Goal: Subscribe to service/newsletter

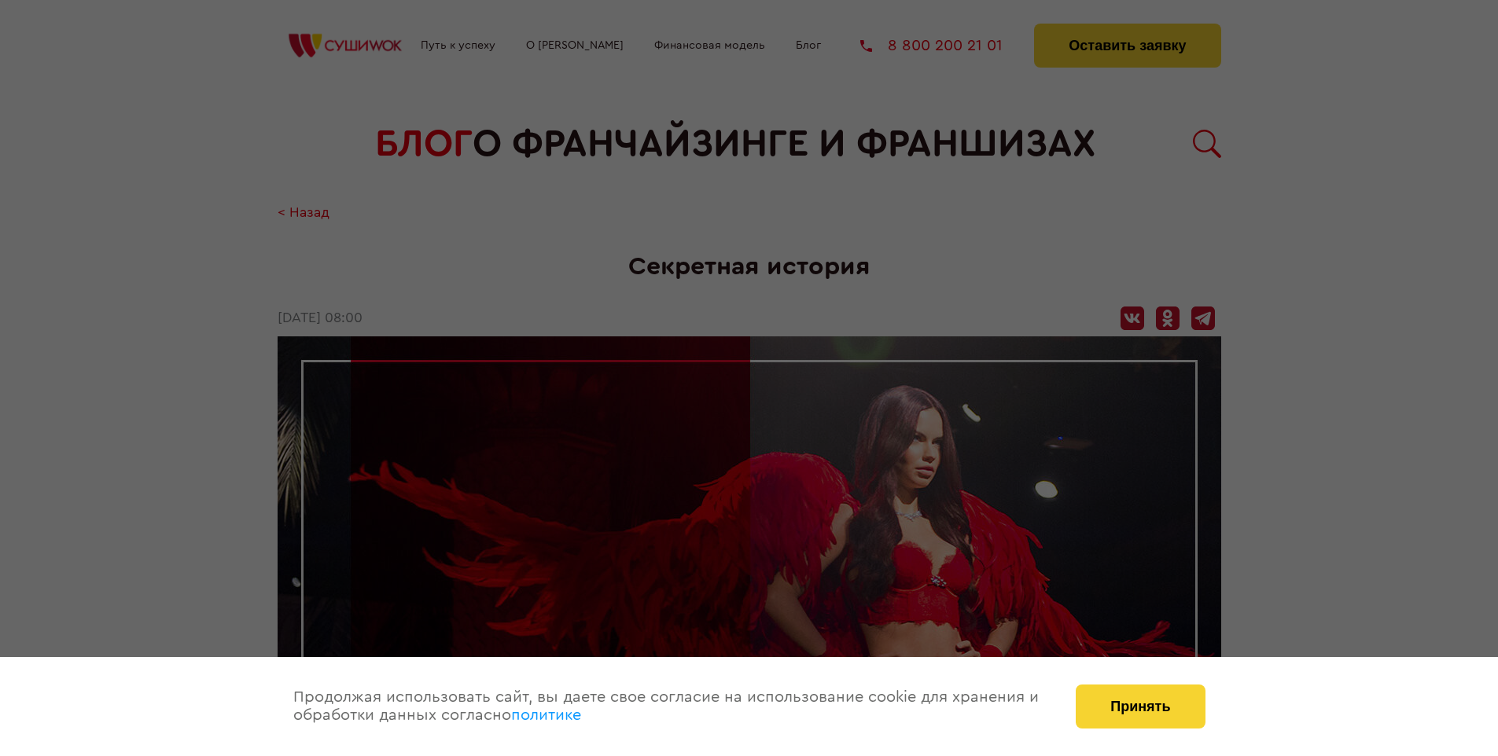
scroll to position [1944, 0]
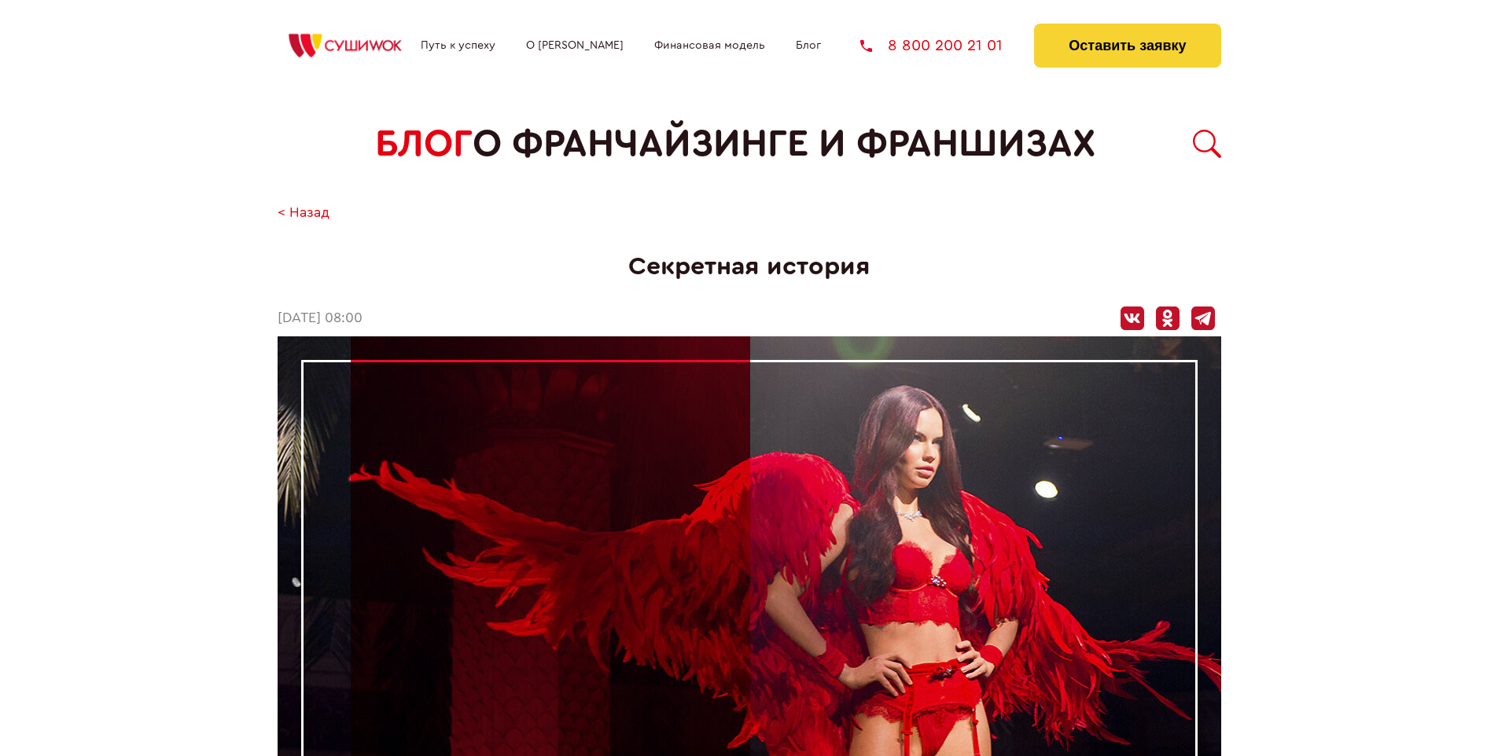
scroll to position [1944, 0]
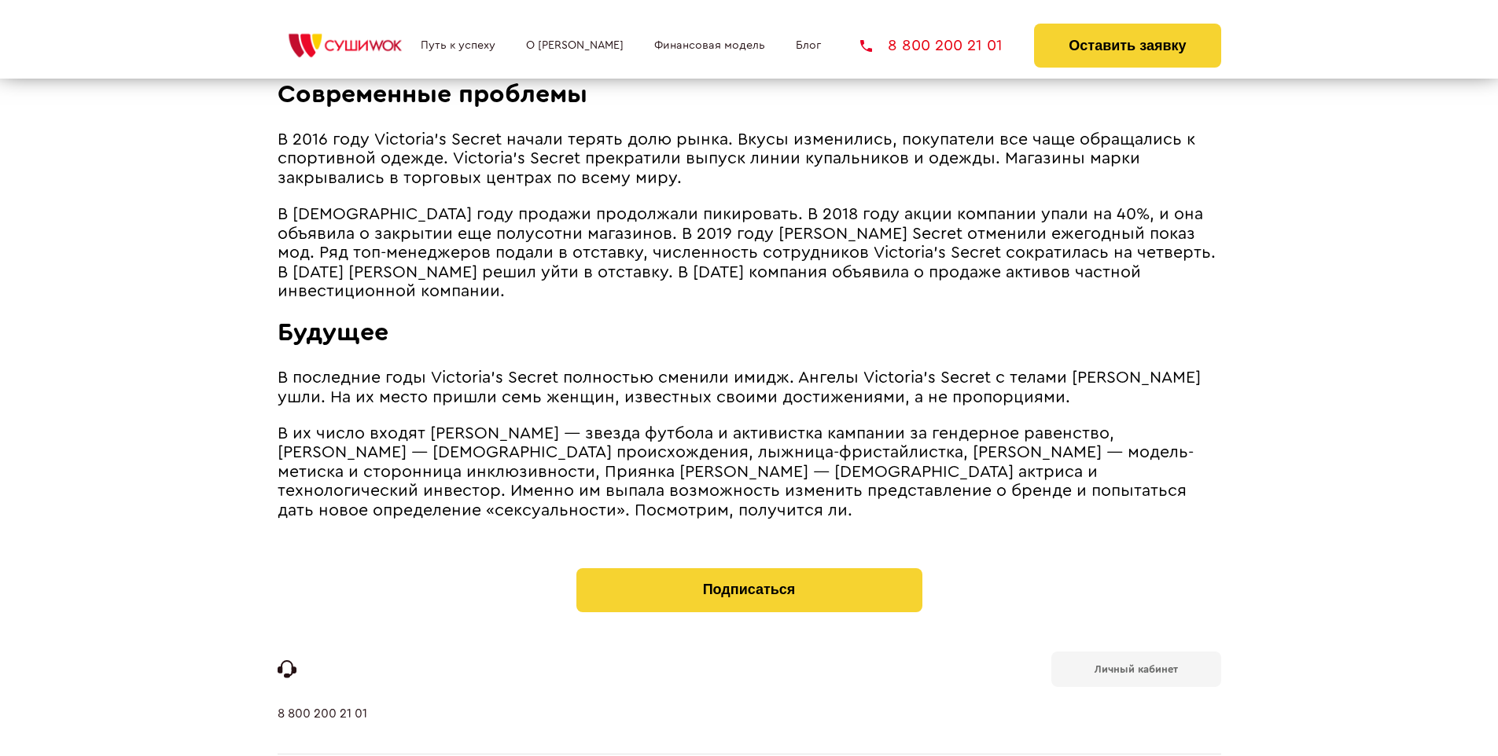
click at [1135, 664] on b "Личный кабинет" at bounding box center [1135, 669] width 83 height 10
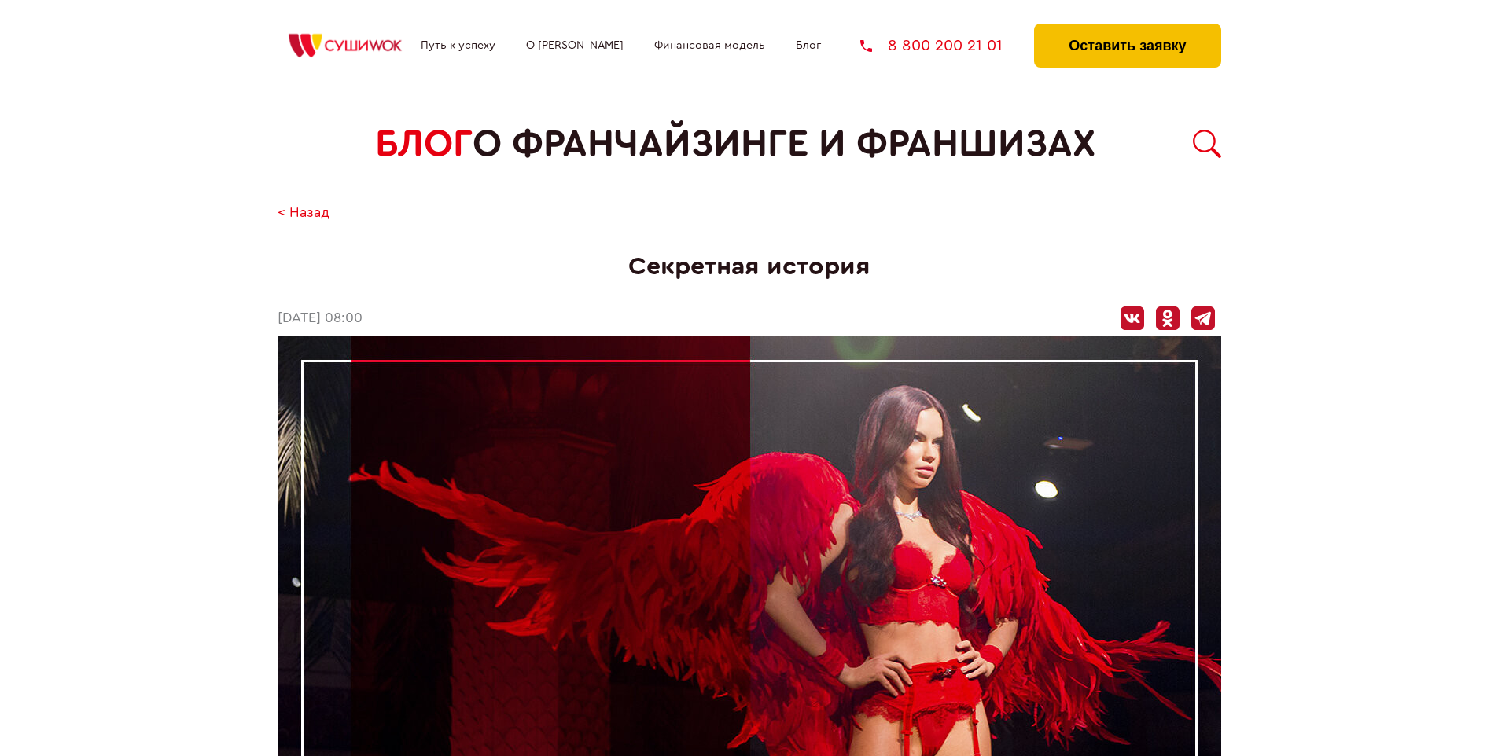
click at [1127, 28] on button "Оставить заявку" at bounding box center [1127, 46] width 186 height 44
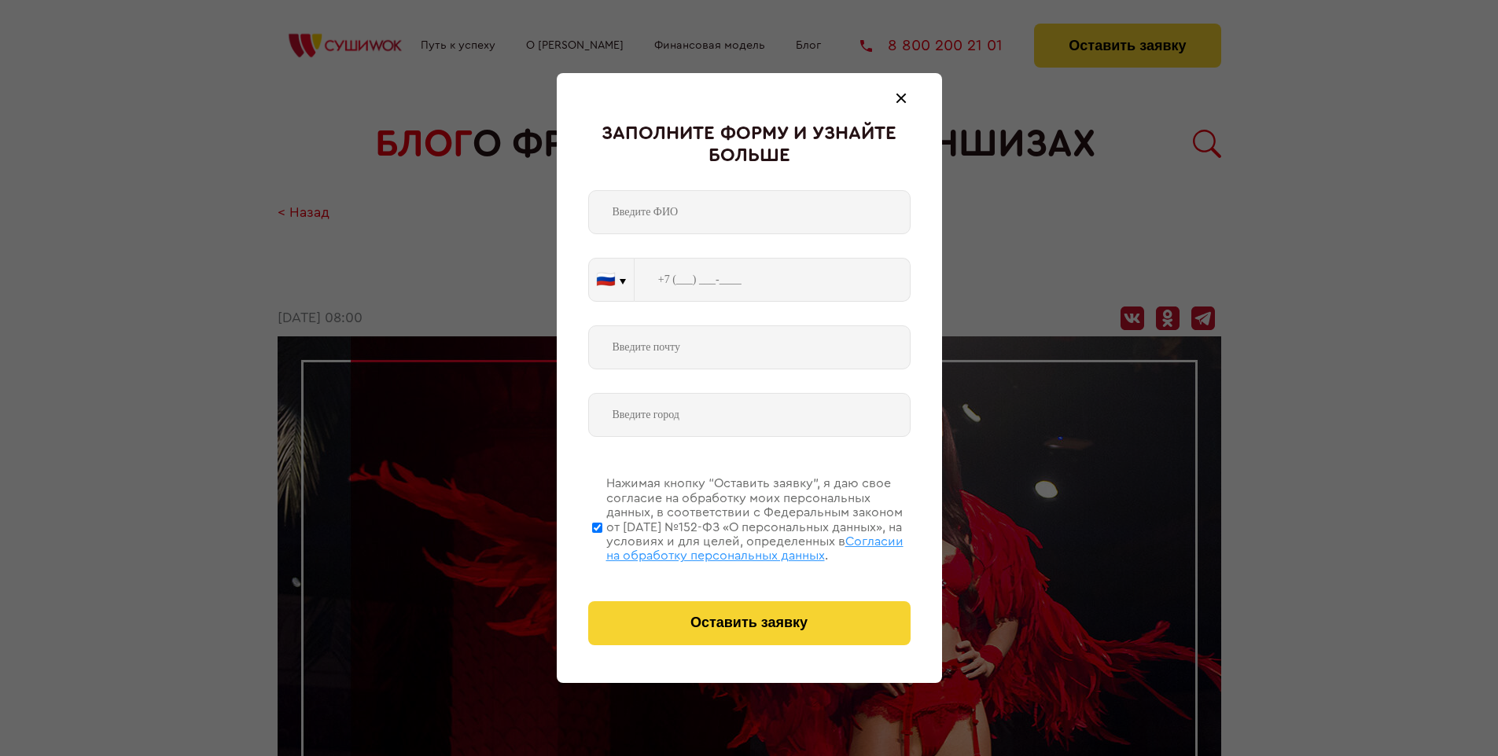
click at [729, 546] on span "Согласии на обработку персональных данных" at bounding box center [754, 548] width 297 height 27
click at [602, 546] on input "Нажимая кнопку “Оставить заявку”, я даю свое согласие на обработку моих персона…" at bounding box center [597, 528] width 10 height 126
checkbox input "false"
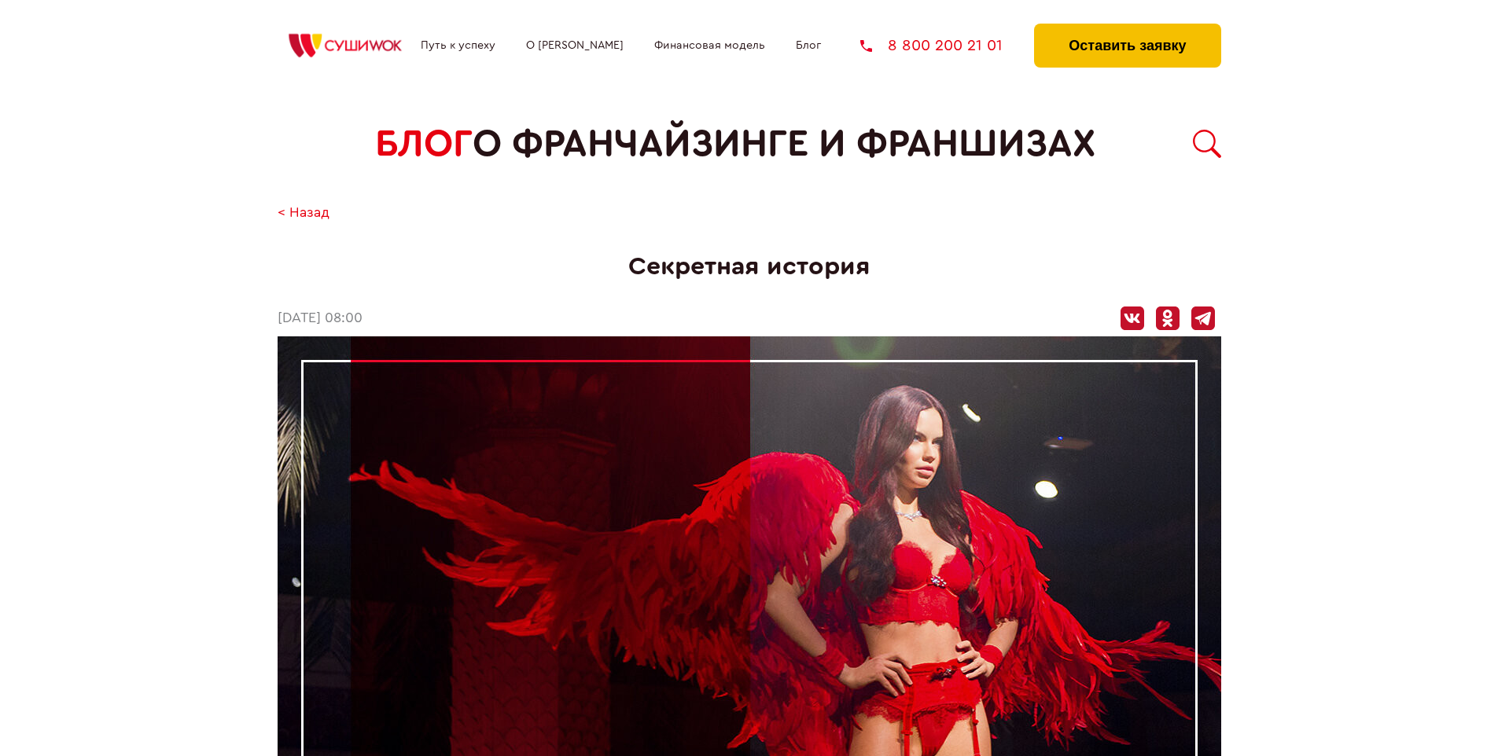
click at [1127, 28] on button "Оставить заявку" at bounding box center [1127, 46] width 186 height 44
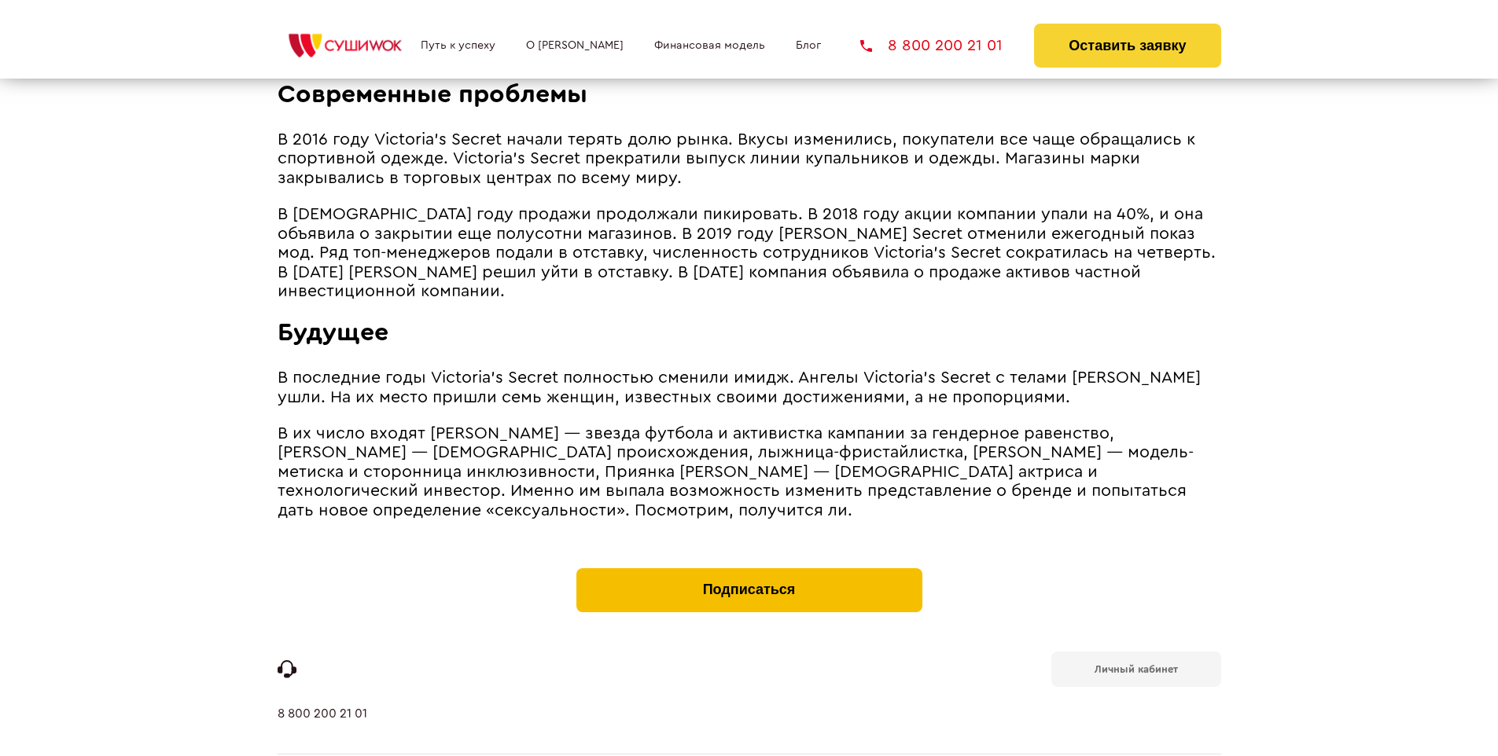
click at [749, 568] on button "Подписаться" at bounding box center [749, 590] width 346 height 44
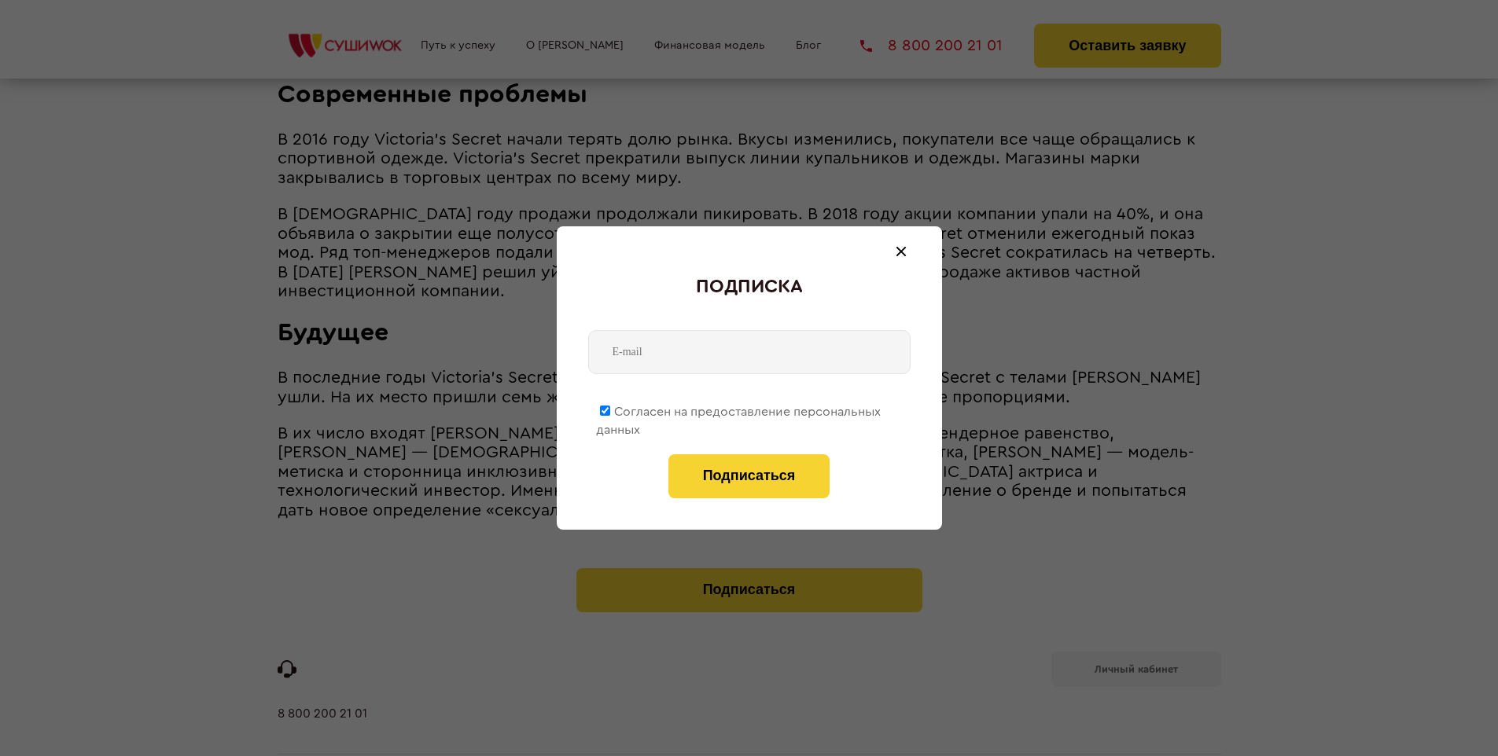
click at [739, 409] on span "Согласен на предоставление персональных данных" at bounding box center [738, 421] width 285 height 31
click at [610, 409] on input "Согласен на предоставление персональных данных" at bounding box center [605, 411] width 10 height 10
checkbox input "false"
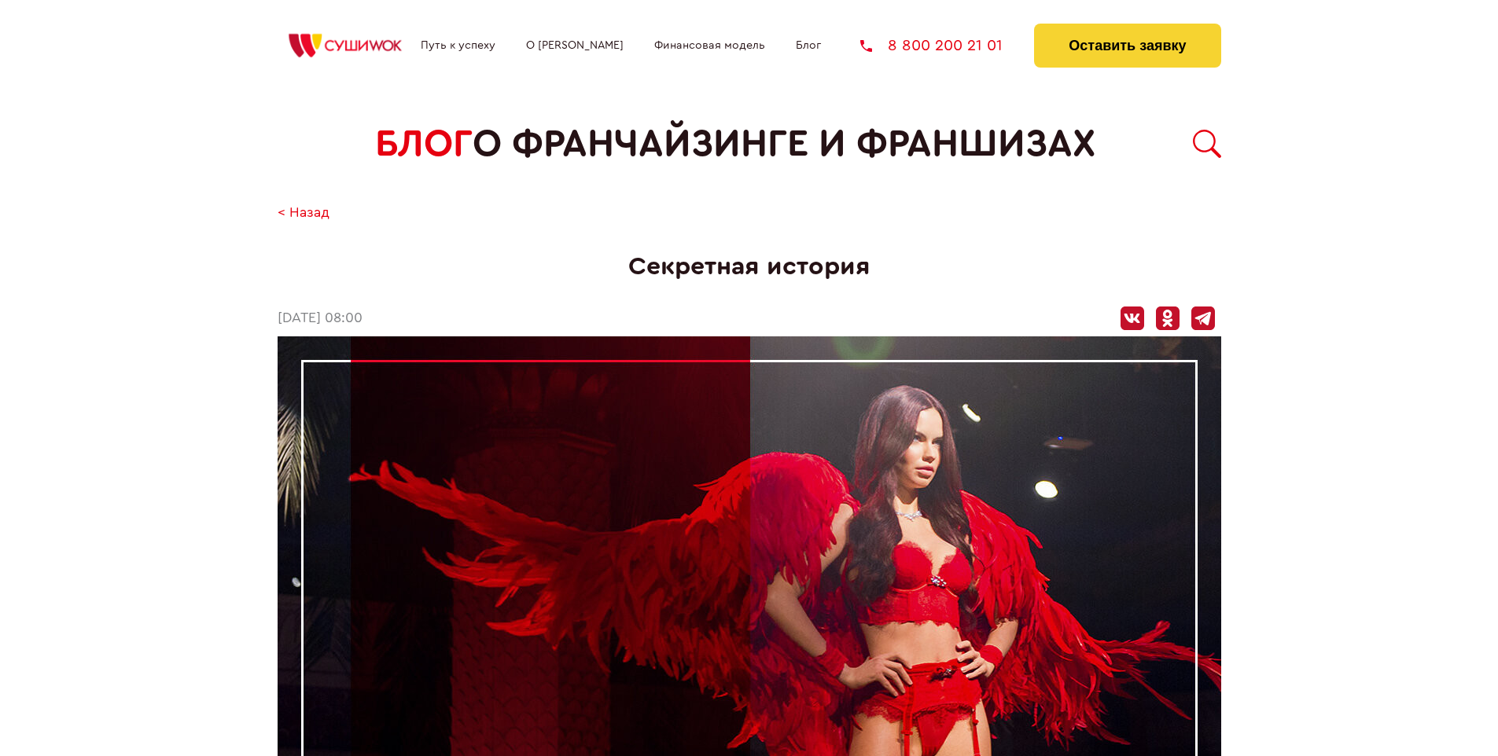
scroll to position [1944, 0]
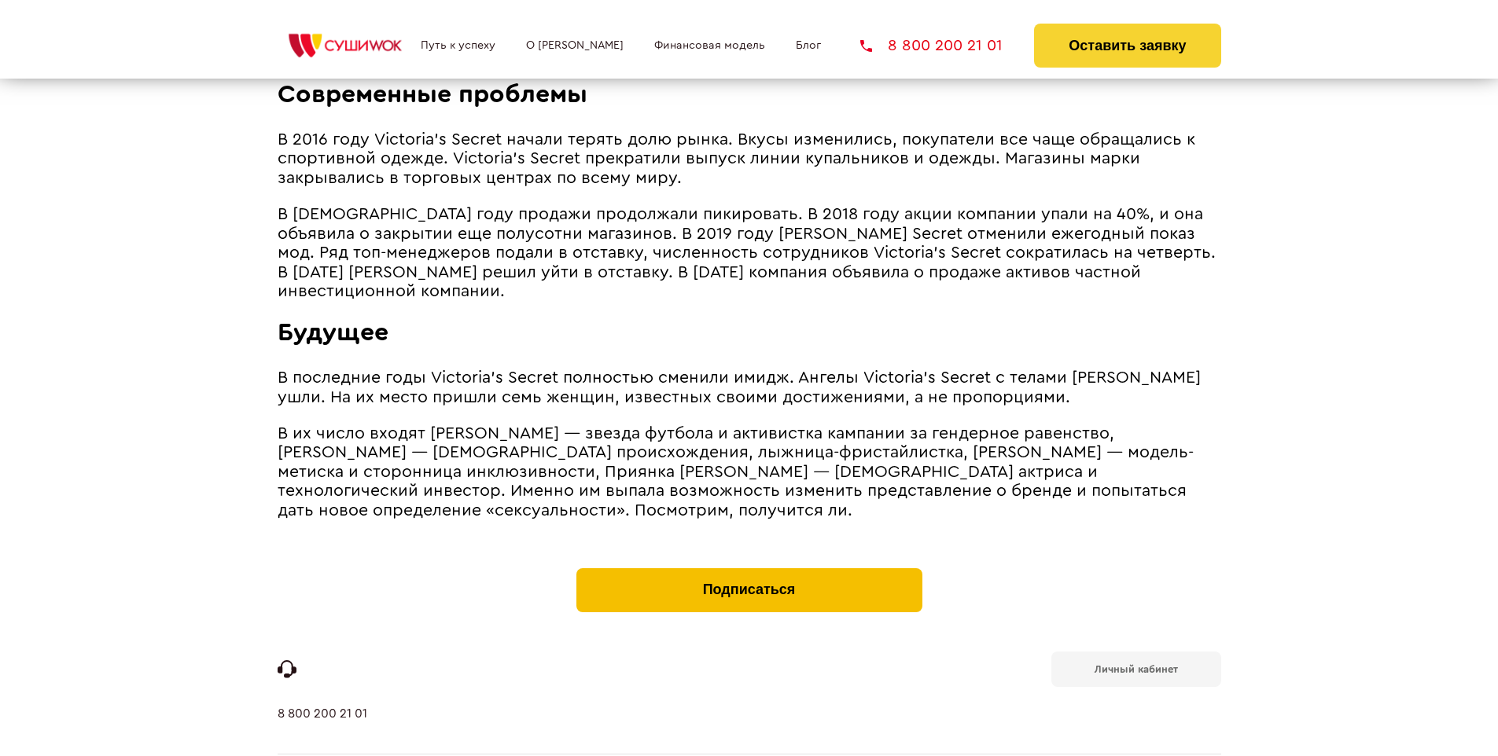
click at [749, 568] on button "Подписаться" at bounding box center [749, 590] width 346 height 44
